Goal: Check status

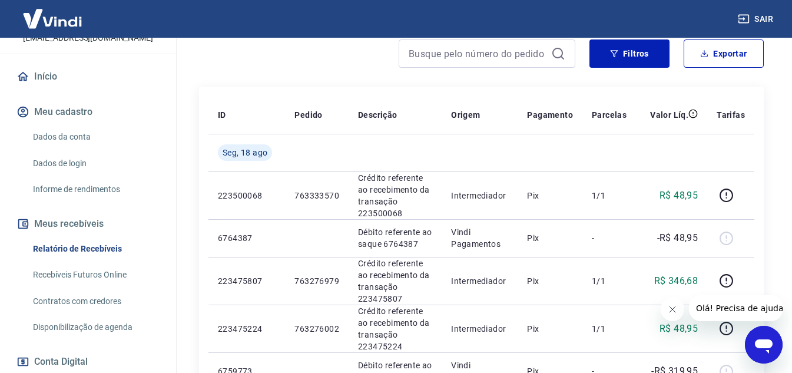
scroll to position [177, 0]
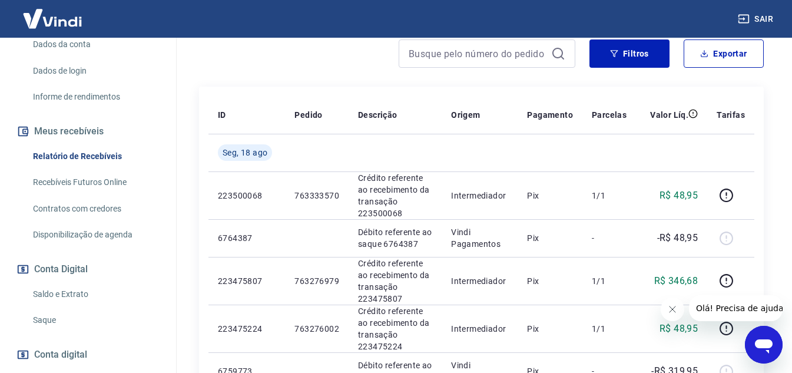
click at [75, 306] on link "Saldo e Extrato" at bounding box center [95, 294] width 134 height 24
